Goal: Task Accomplishment & Management: Use online tool/utility

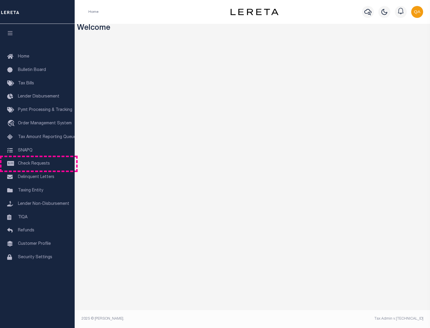
click at [37, 164] on span "Check Requests" at bounding box center [34, 164] width 32 height 4
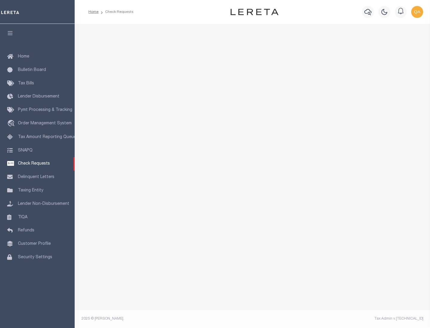
select select "50"
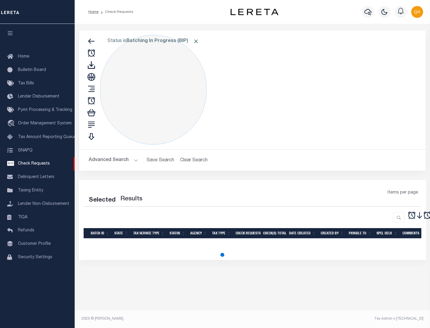
select select "50"
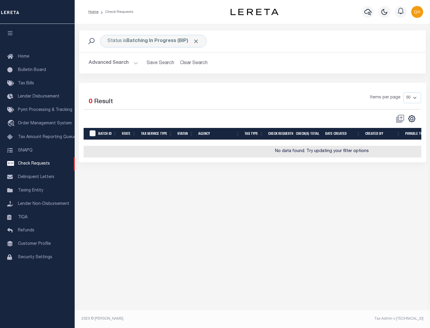
click at [196, 41] on span "Click to Remove" at bounding box center [196, 41] width 6 height 6
